Goal: Task Accomplishment & Management: Manage account settings

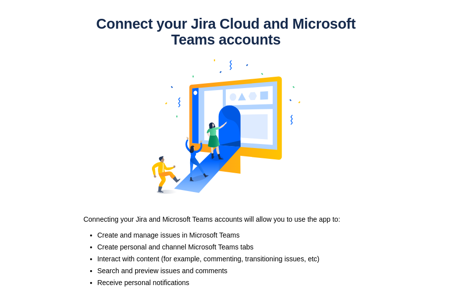
click at [122, 190] on div "Connect your Jira Cloud and Microsoft Teams accounts" at bounding box center [226, 112] width 297 height 193
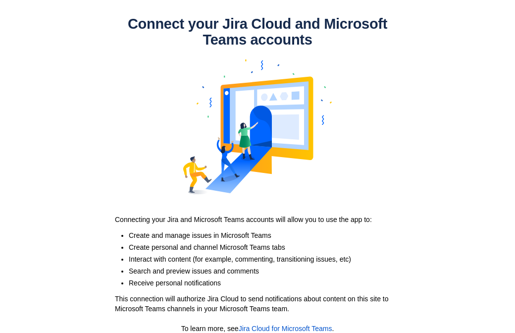
scroll to position [27, 0]
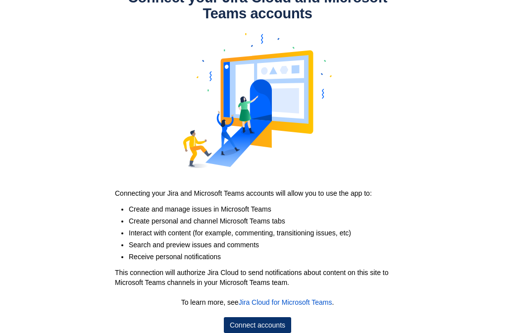
click at [263, 319] on span "Connect accounts" at bounding box center [257, 325] width 55 height 16
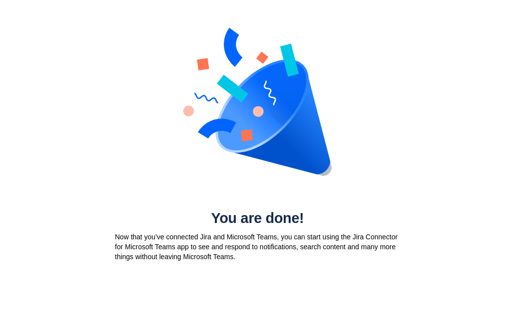
scroll to position [0, 0]
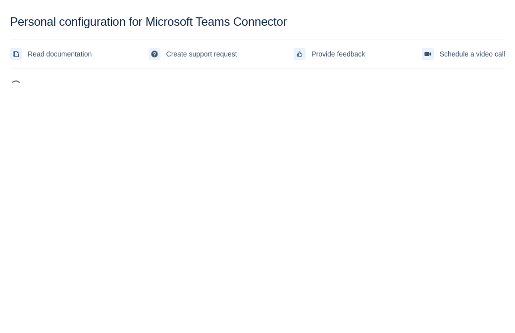
click at [257, 112] on body "Personal configuration for Microsoft Teams Connector Read documentation Create …" at bounding box center [257, 181] width 515 height 333
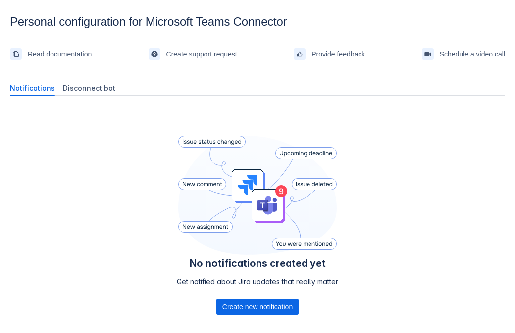
scroll to position [0, 0]
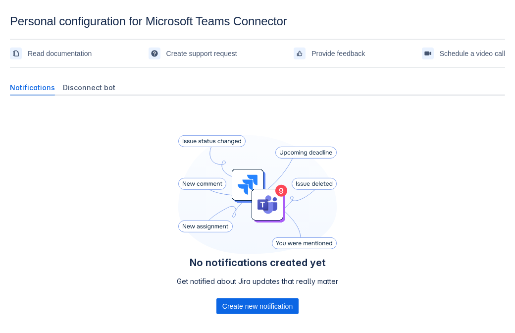
click at [133, 185] on div "No notifications created yet Get notified about Jira updates that really matter…" at bounding box center [257, 238] width 495 height 270
click at [313, 119] on div "No notifications created yet Get notified about Jira updates that really matter…" at bounding box center [257, 238] width 495 height 270
click at [409, 234] on div "No notifications created yet Get notified about Jira updates that really matter…" at bounding box center [257, 238] width 495 height 270
click at [95, 89] on span "Disconnect bot" at bounding box center [89, 88] width 52 height 10
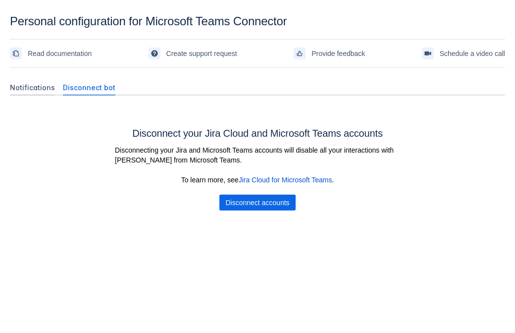
click at [49, 94] on div "Notifications" at bounding box center [32, 88] width 53 height 16
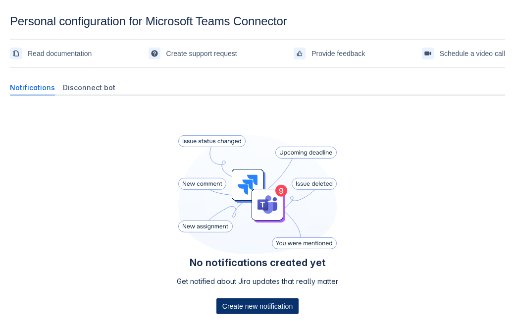
click at [281, 306] on span "Create new notification" at bounding box center [257, 306] width 70 height 16
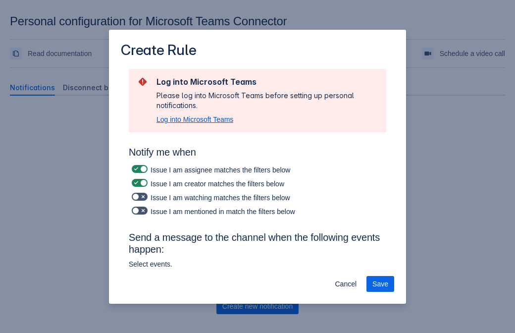
click at [217, 117] on span "Log into Microsoft Teams" at bounding box center [194, 119] width 77 height 10
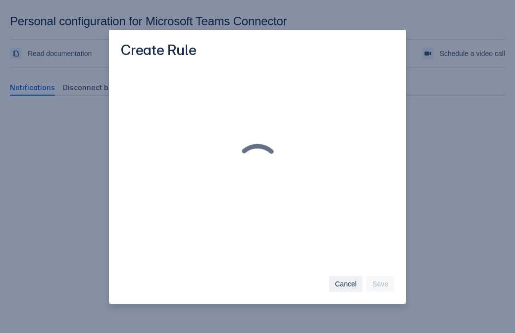
click at [352, 283] on span "Cancel" at bounding box center [346, 284] width 22 height 16
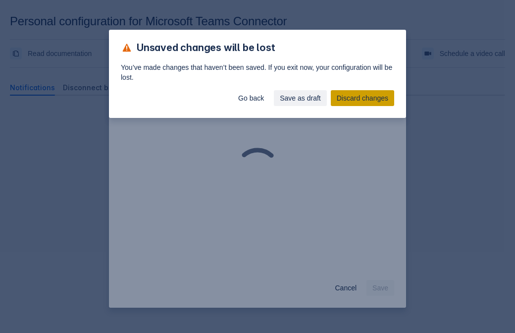
click at [345, 101] on span "Discard changes" at bounding box center [362, 98] width 51 height 16
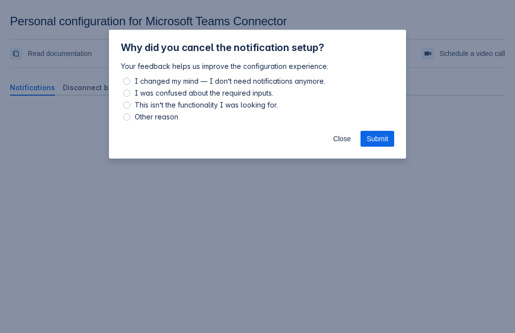
click at [146, 117] on span "Other reason" at bounding box center [157, 117] width 48 height 12
click at [130, 117] on input "Other reason" at bounding box center [126, 116] width 7 height 7
radio input "true"
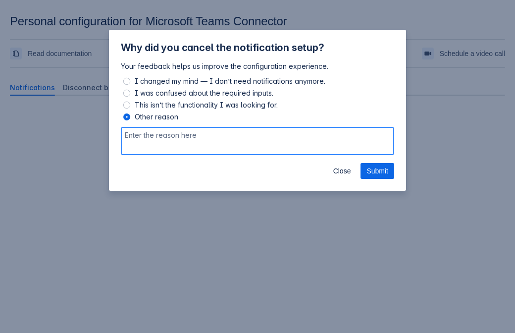
click at [347, 141] on textarea at bounding box center [257, 141] width 273 height 28
type textarea "sss"
click at [386, 176] on span "Submit" at bounding box center [377, 171] width 22 height 16
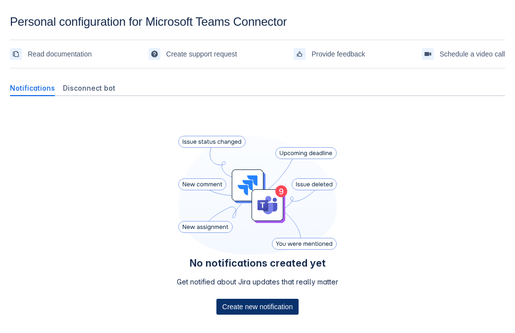
click at [256, 302] on span "Create new notification" at bounding box center [257, 307] width 70 height 16
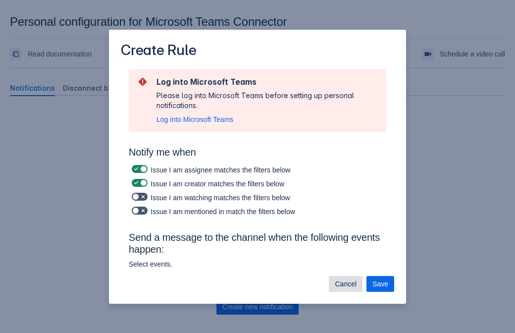
click at [338, 280] on span "Cancel" at bounding box center [346, 284] width 22 height 16
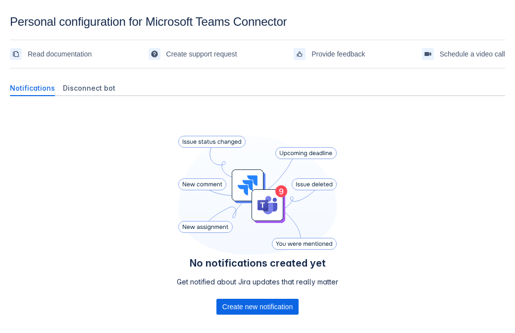
click at [256, 298] on div "Get notified about Jira updates that really matter" at bounding box center [257, 288] width 161 height 22
click at [248, 304] on span "Create new notification" at bounding box center [257, 307] width 70 height 16
click at [239, 301] on span "Create new notification" at bounding box center [257, 307] width 70 height 16
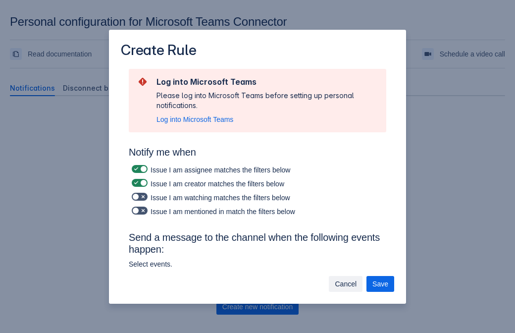
click at [351, 278] on span "Cancel" at bounding box center [346, 284] width 22 height 16
